Goal: Information Seeking & Learning: Learn about a topic

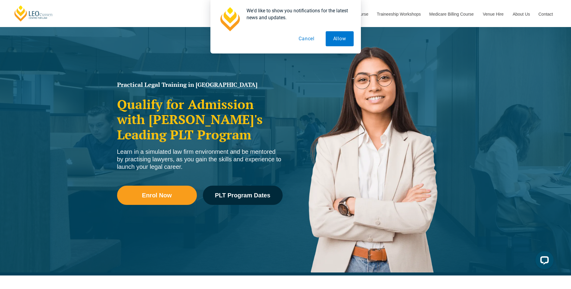
click at [308, 37] on button "Cancel" at bounding box center [306, 38] width 31 height 15
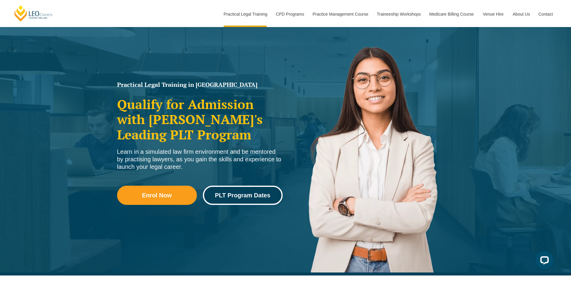
click at [243, 192] on link "PLT Program Dates" at bounding box center [243, 195] width 80 height 19
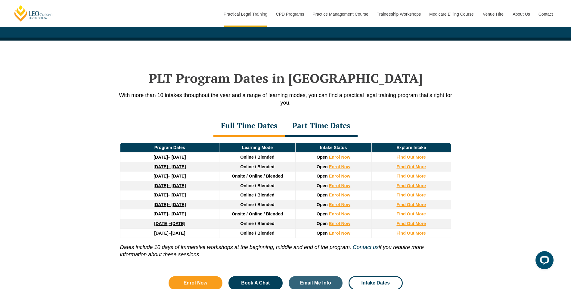
scroll to position [785, 0]
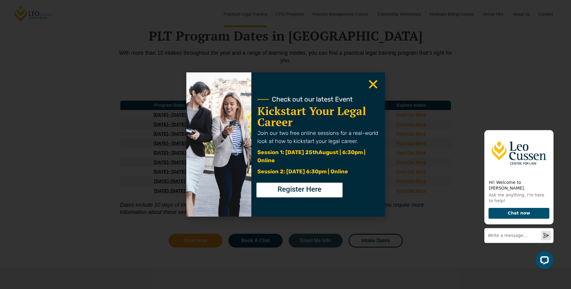
click at [374, 84] on use "Close" at bounding box center [373, 84] width 8 height 8
click at [371, 82] on use "Close" at bounding box center [373, 84] width 8 height 8
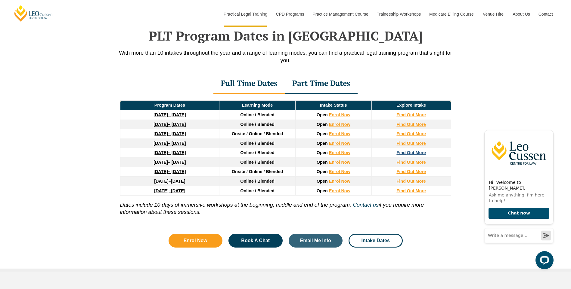
click at [407, 154] on strong "Find Out More" at bounding box center [410, 152] width 29 height 5
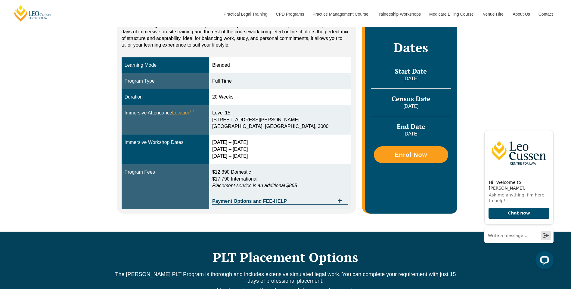
scroll to position [150, 0]
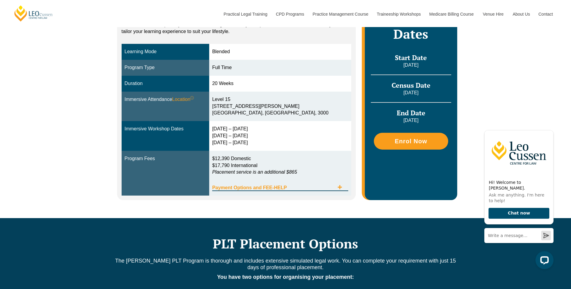
click at [316, 186] on span "Payment Options and FEE-HELP" at bounding box center [273, 188] width 122 height 5
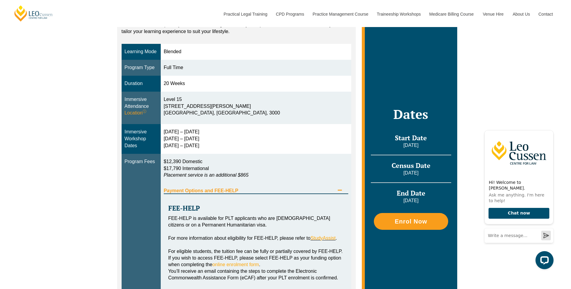
click at [308, 185] on div "Payment Options and FEE-HELP" at bounding box center [256, 188] width 185 height 12
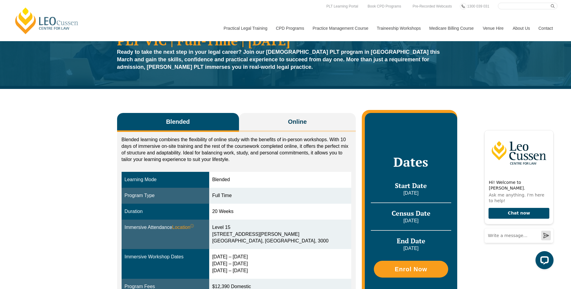
scroll to position [0, 0]
